Goal: Find specific page/section

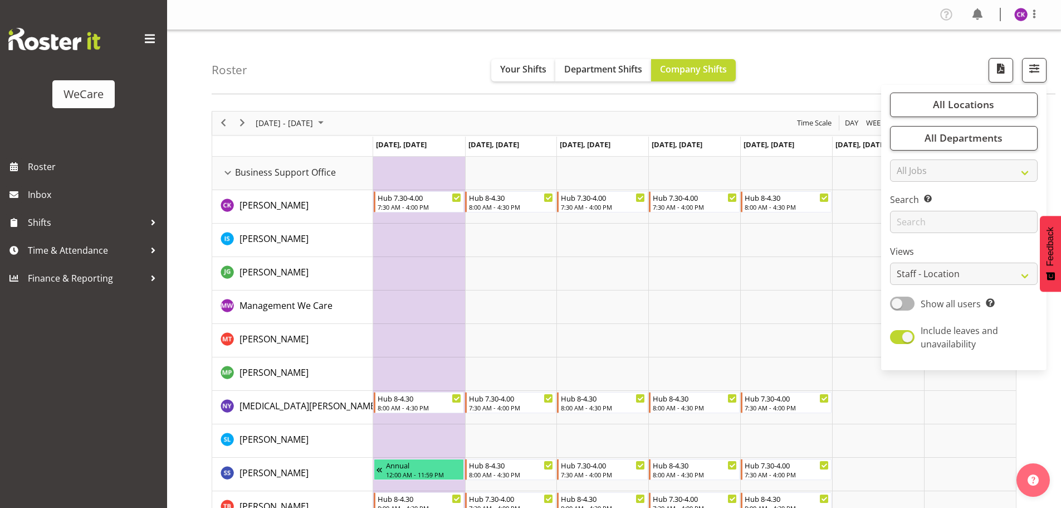
select select "location"
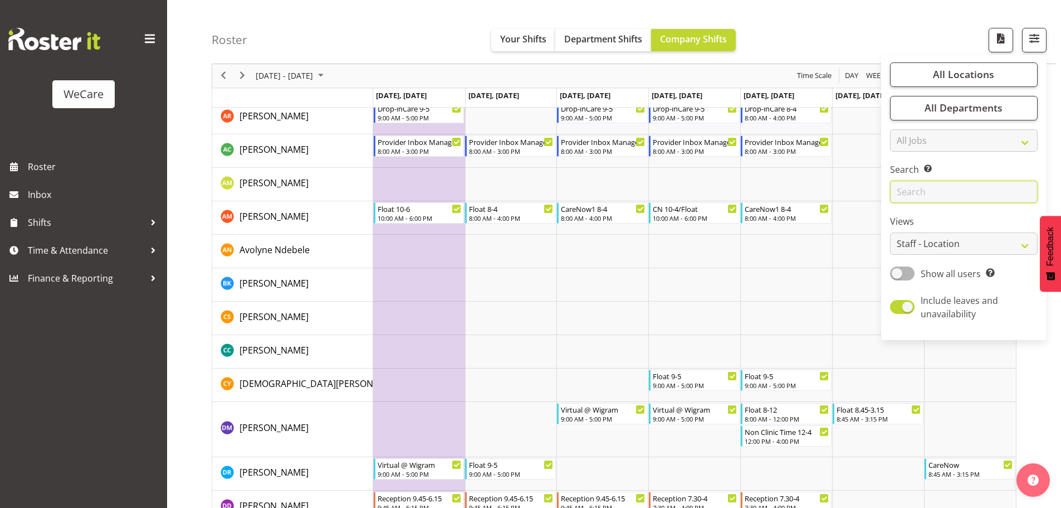
click at [933, 183] on input "text" at bounding box center [964, 192] width 148 height 22
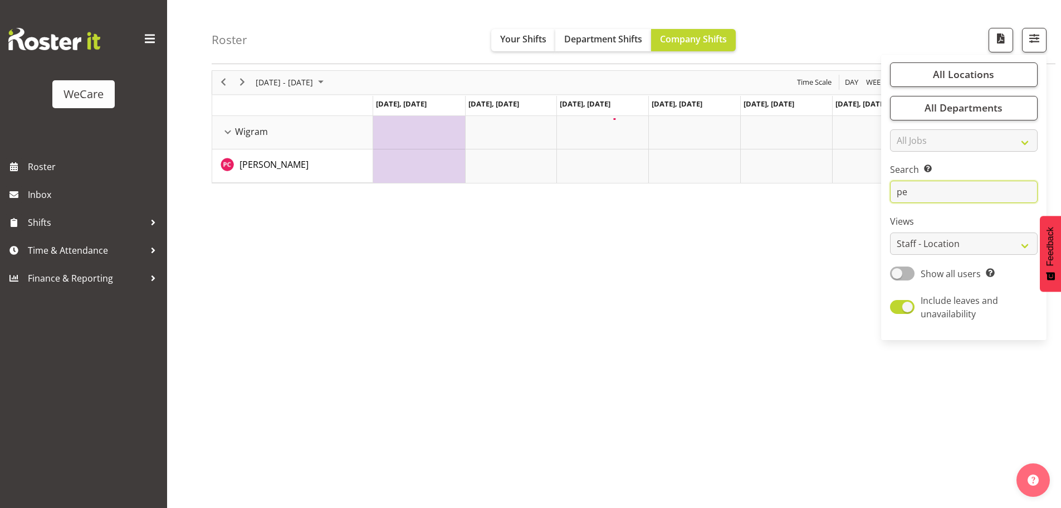
scroll to position [41, 0]
click at [945, 196] on input "penn" at bounding box center [964, 192] width 148 height 22
type input "p"
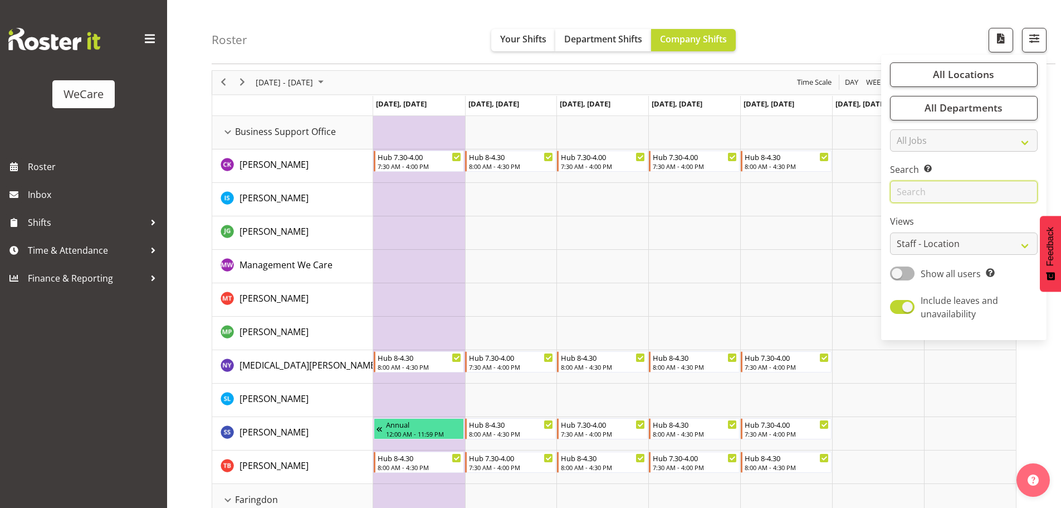
scroll to position [2499, 0]
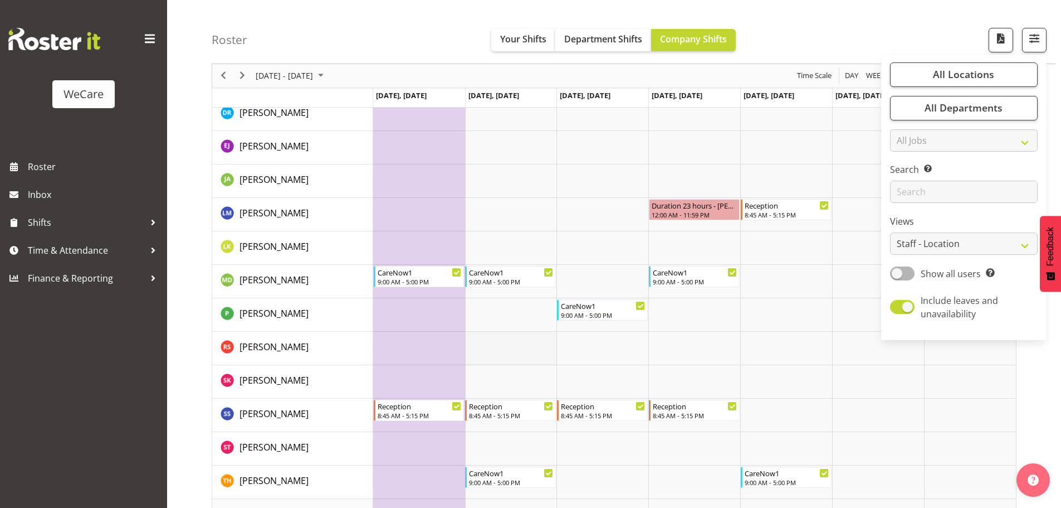
click at [519, 350] on td "Timeline Week of September 24, 2025" at bounding box center [511, 348] width 92 height 33
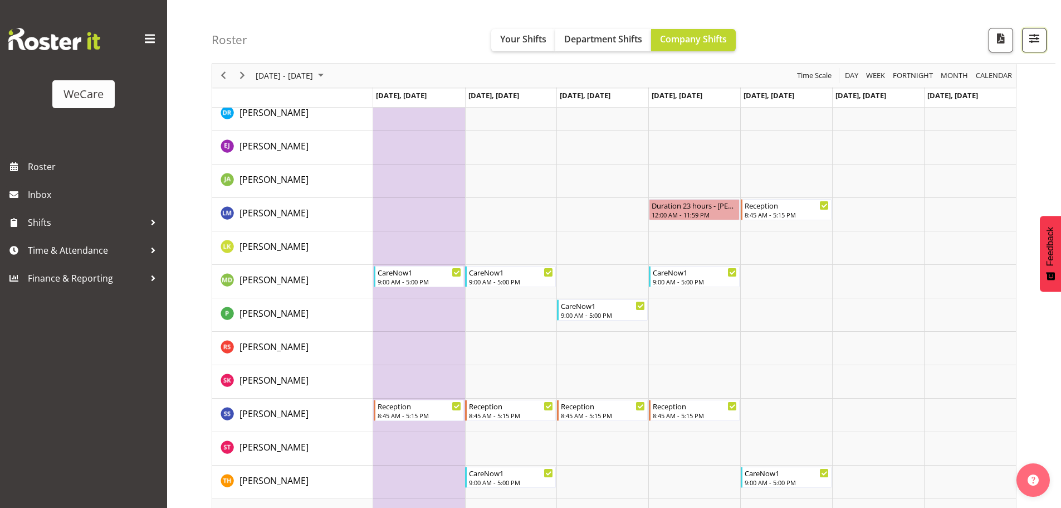
click at [1032, 46] on span "button" at bounding box center [1034, 38] width 14 height 14
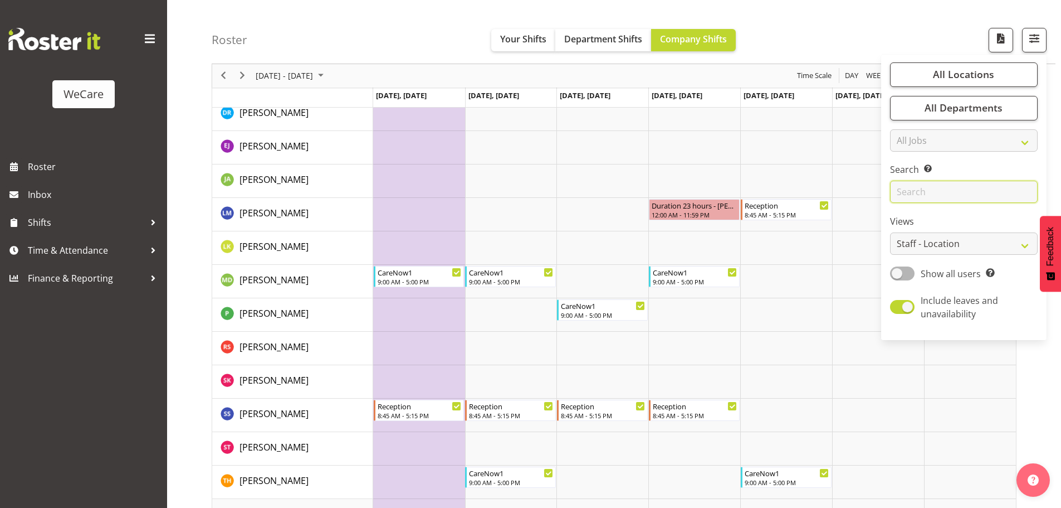
click at [952, 188] on input "text" at bounding box center [964, 192] width 148 height 22
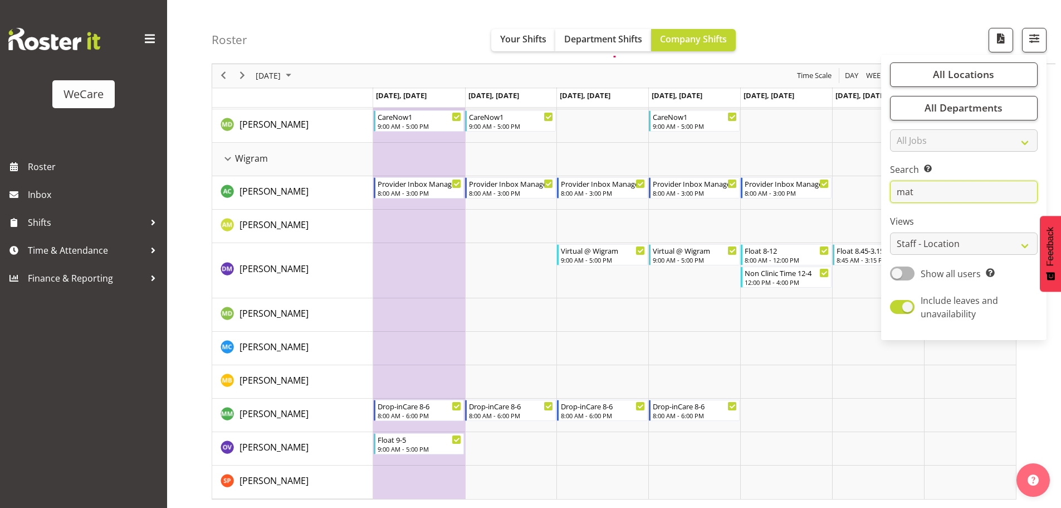
scroll to position [41, 0]
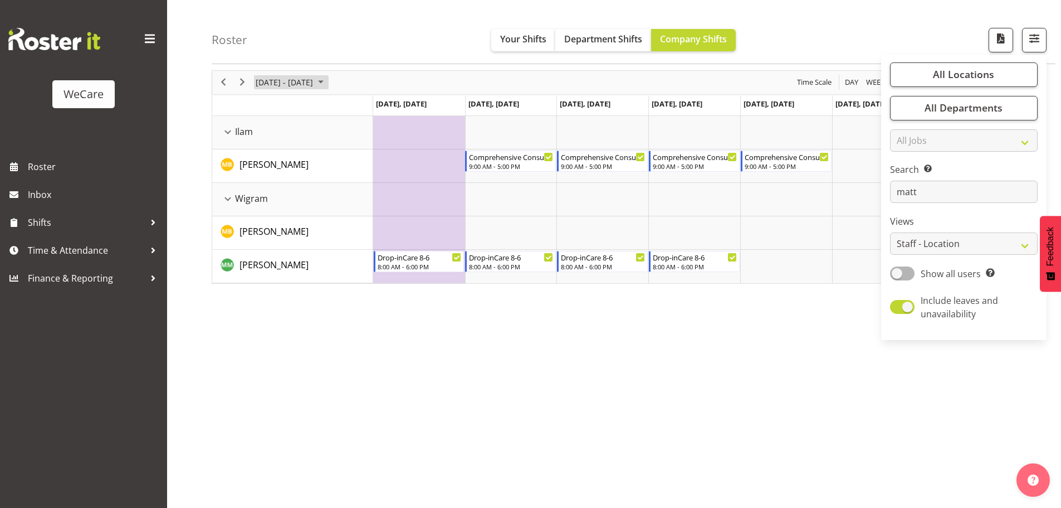
click at [314, 82] on span "[DATE] - [DATE]" at bounding box center [285, 82] width 60 height 14
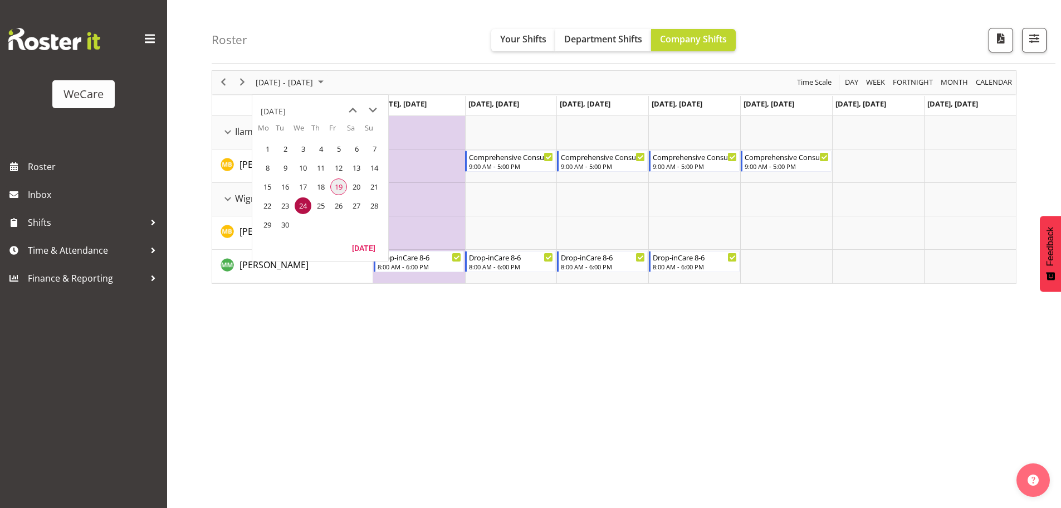
click at [343, 179] on span "19" at bounding box center [338, 186] width 17 height 17
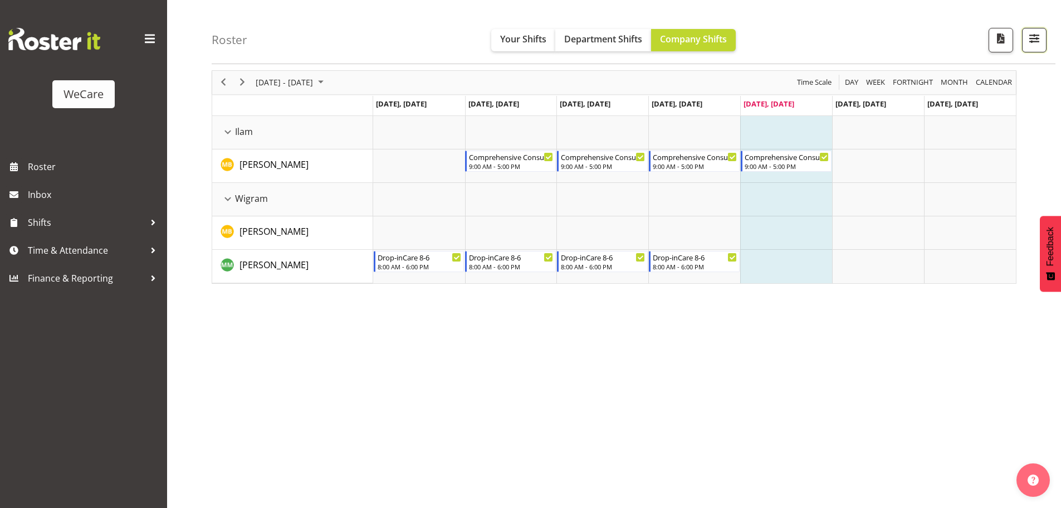
click at [1044, 45] on button "button" at bounding box center [1034, 40] width 25 height 25
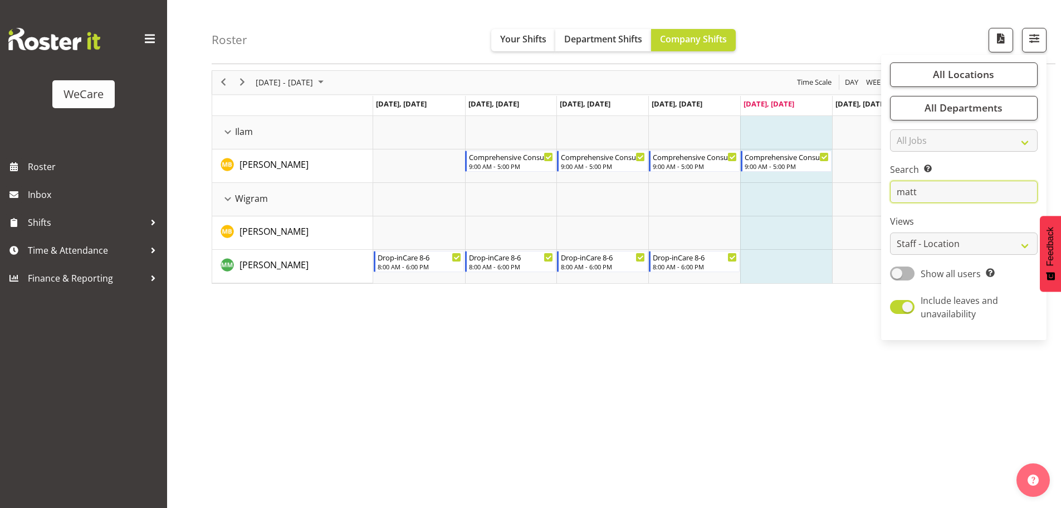
click at [932, 190] on input "matt" at bounding box center [964, 192] width 148 height 22
type input "m"
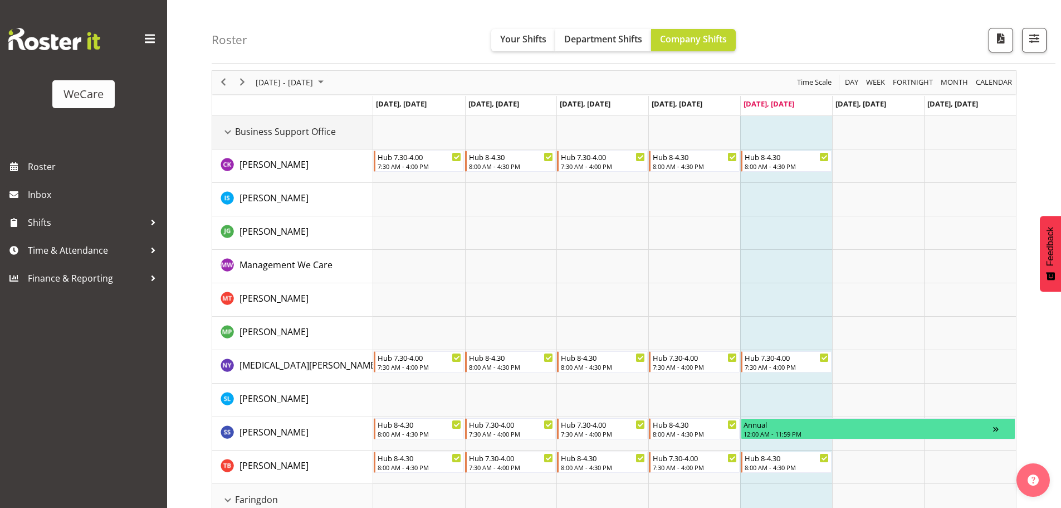
click at [226, 130] on div "Business Support Office resource" at bounding box center [228, 132] width 14 height 14
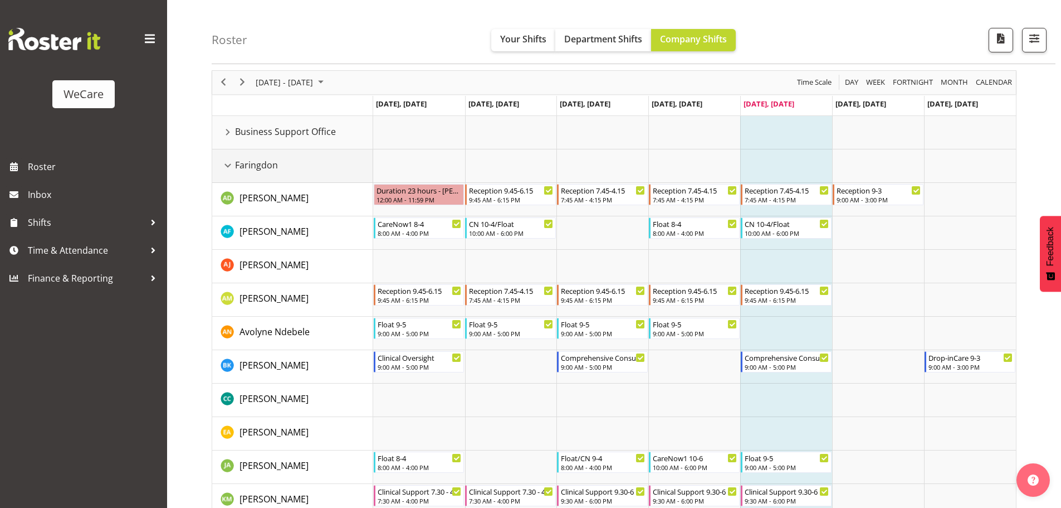
click at [227, 164] on div "Faringdon resource" at bounding box center [228, 165] width 14 height 14
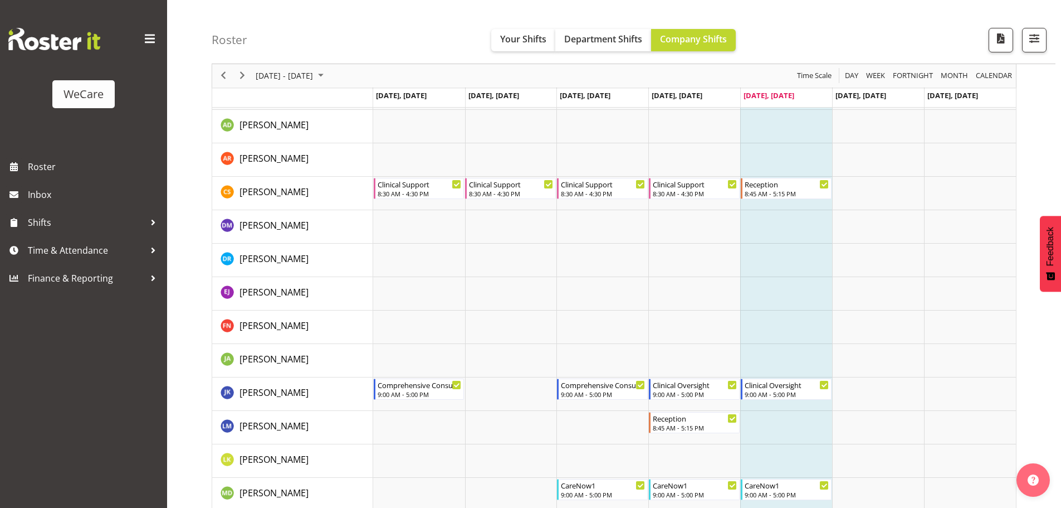
scroll to position [96, 0]
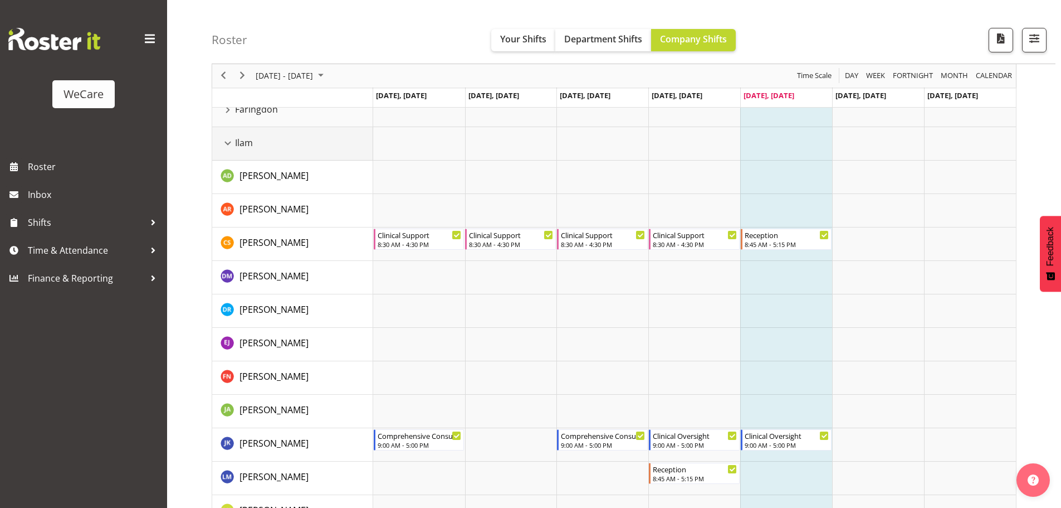
drag, startPoint x: 228, startPoint y: 147, endPoint x: 213, endPoint y: 157, distance: 18.1
click at [228, 146] on div "Ilam resource" at bounding box center [228, 143] width 14 height 14
